Goal: Task Accomplishment & Management: Complete application form

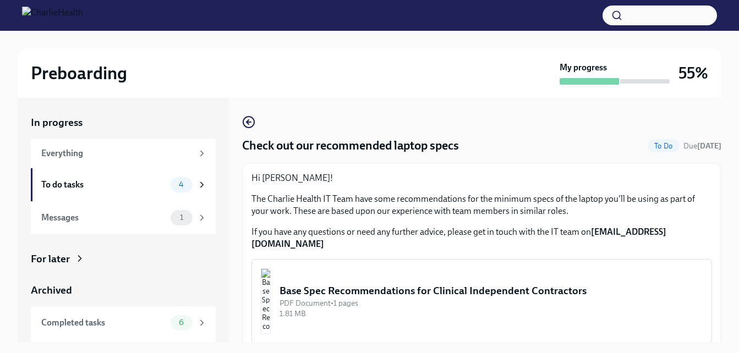
click at [271, 284] on img "button" at bounding box center [266, 301] width 10 height 66
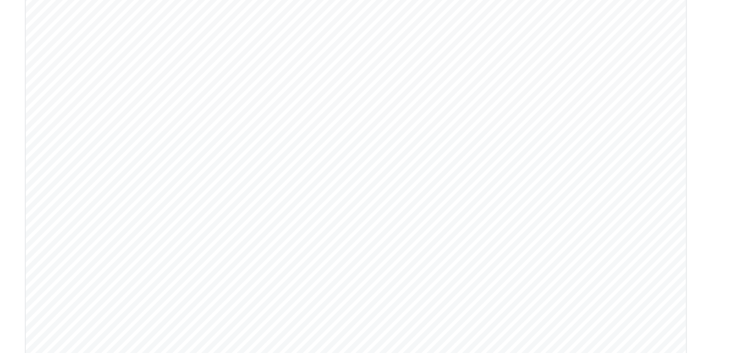
scroll to position [177, 0]
drag, startPoint x: 573, startPoint y: 185, endPoint x: 571, endPoint y: 203, distance: 18.2
click at [571, 203] on div at bounding box center [373, 174] width 747 height 277
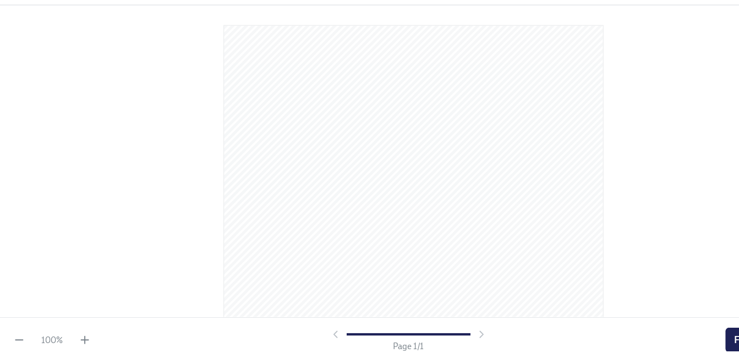
scroll to position [3, 0]
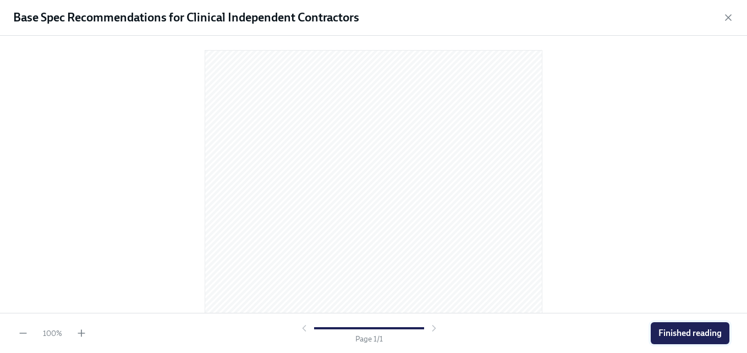
click at [691, 328] on span "Finished reading" at bounding box center [689, 333] width 63 height 11
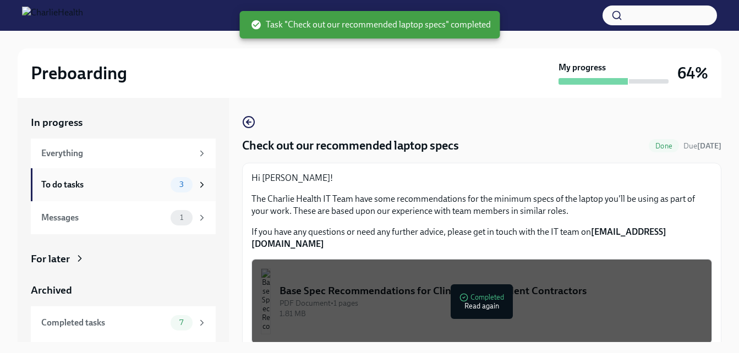
click at [127, 186] on div "To do tasks" at bounding box center [103, 185] width 125 height 12
